Goal: Task Accomplishment & Management: Use online tool/utility

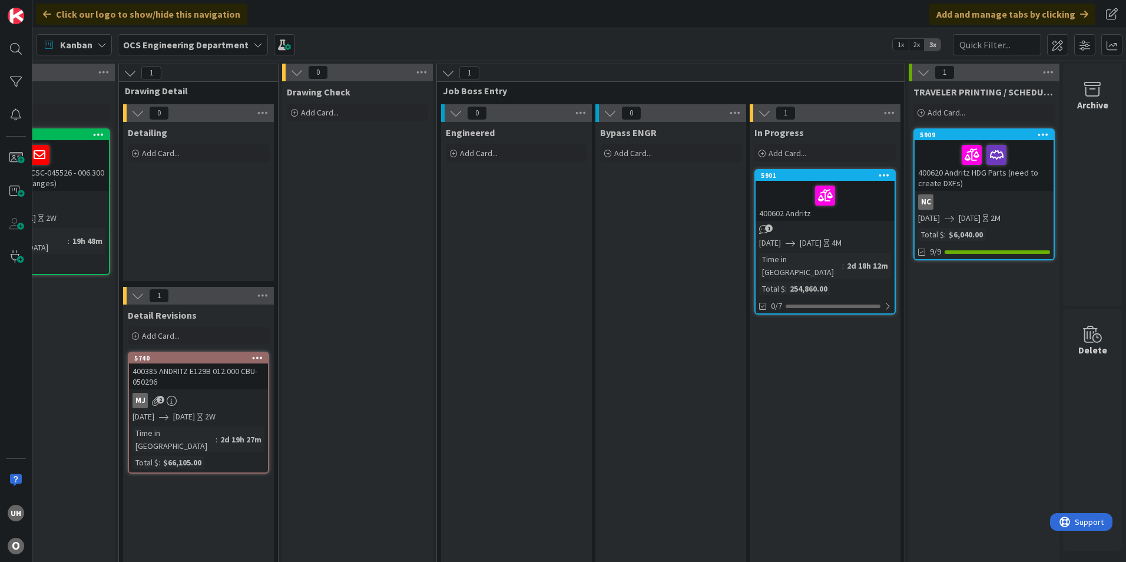
scroll to position [0, 1026]
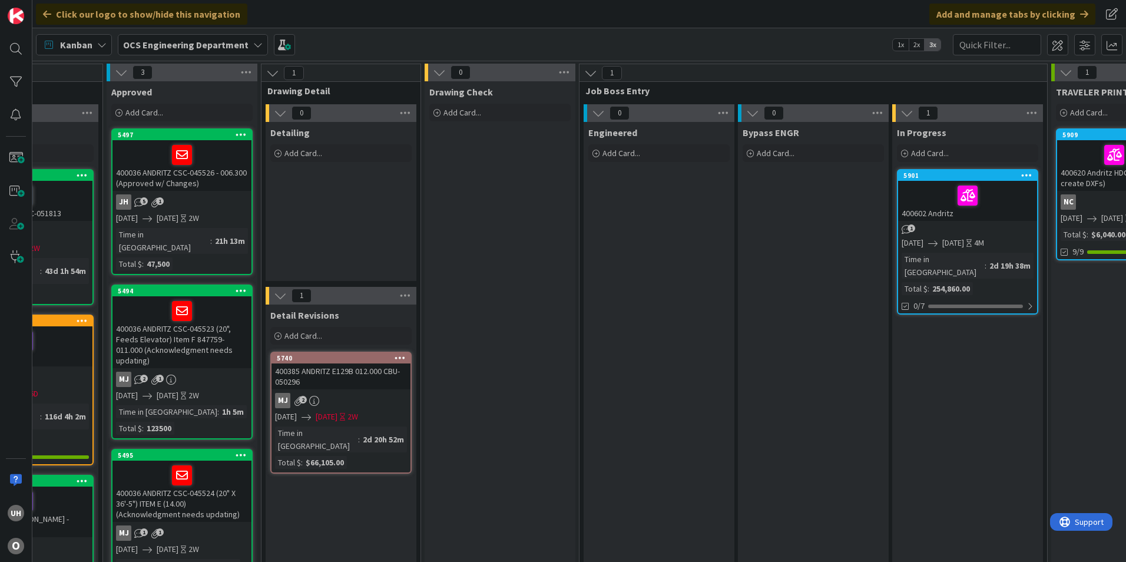
scroll to position [0, 1026]
